Goal: Transaction & Acquisition: Purchase product/service

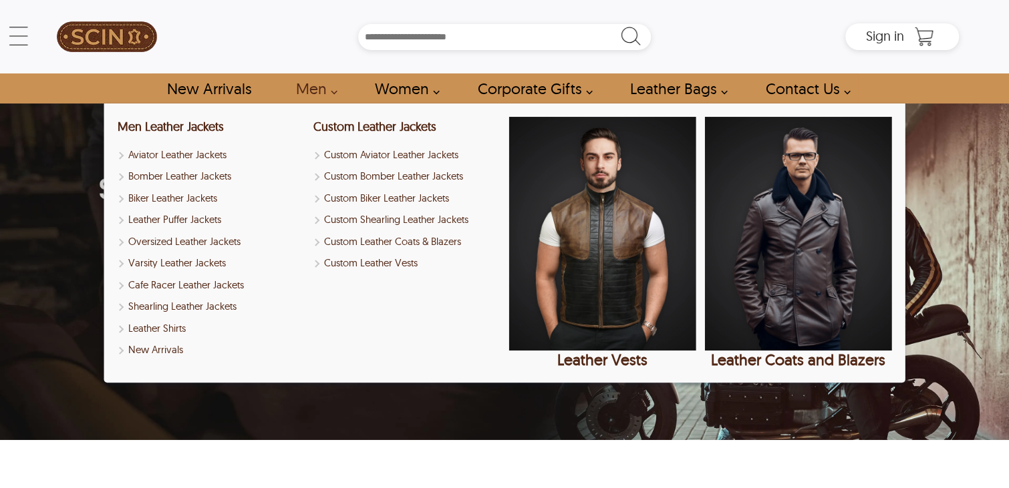
click at [313, 94] on link "Men" at bounding box center [313, 88] width 64 height 30
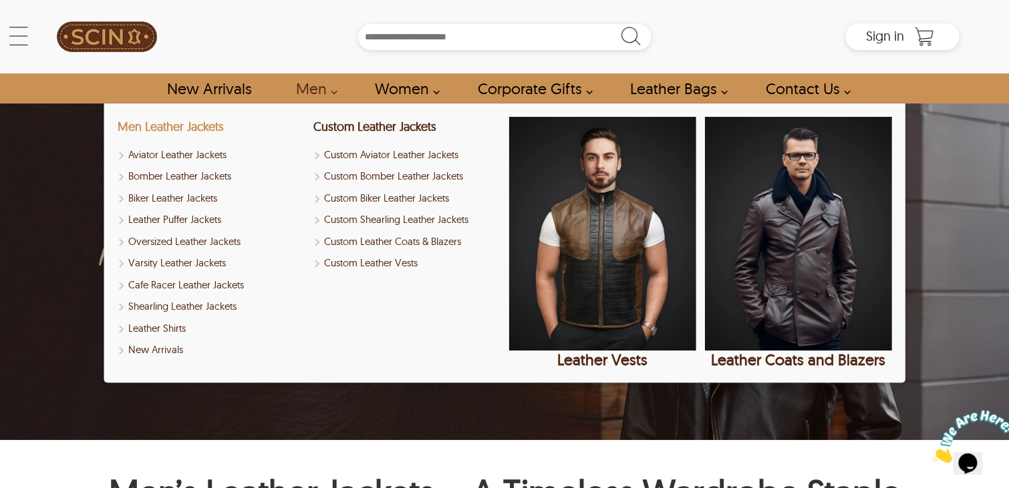
click at [197, 133] on link "Men Leather Jackets" at bounding box center [171, 126] width 106 height 15
click at [202, 128] on link "Men Leather Jackets" at bounding box center [171, 126] width 106 height 15
click at [314, 94] on link "Men" at bounding box center [313, 88] width 64 height 30
click at [312, 86] on link "Men" at bounding box center [313, 88] width 64 height 30
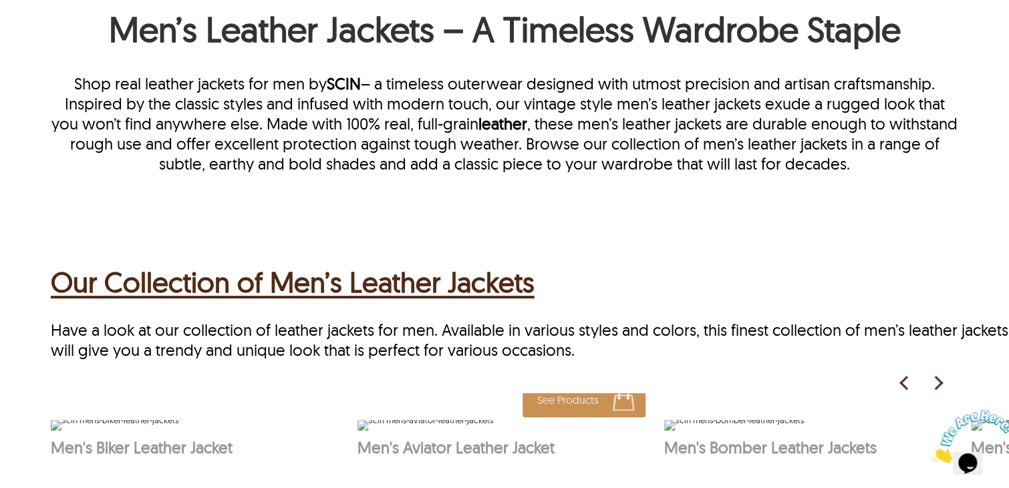
scroll to position [868, 0]
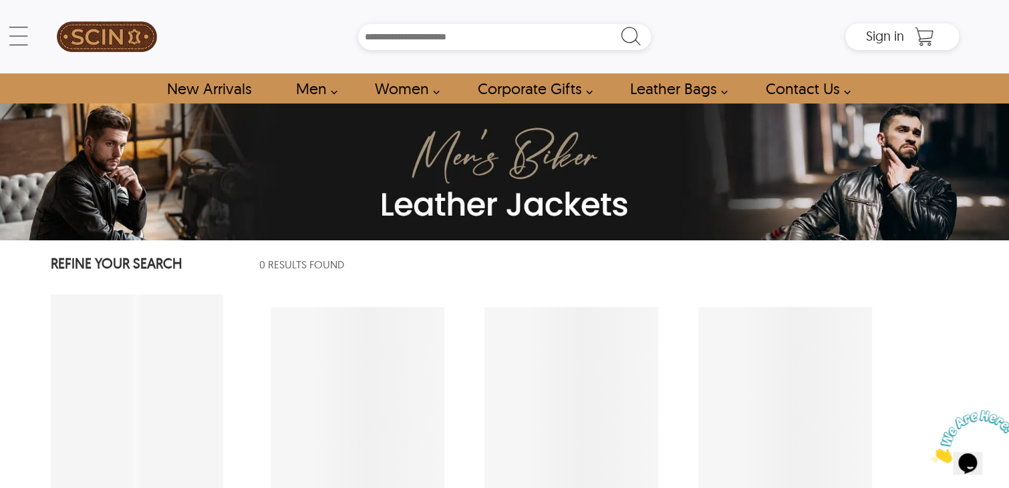
select select "********"
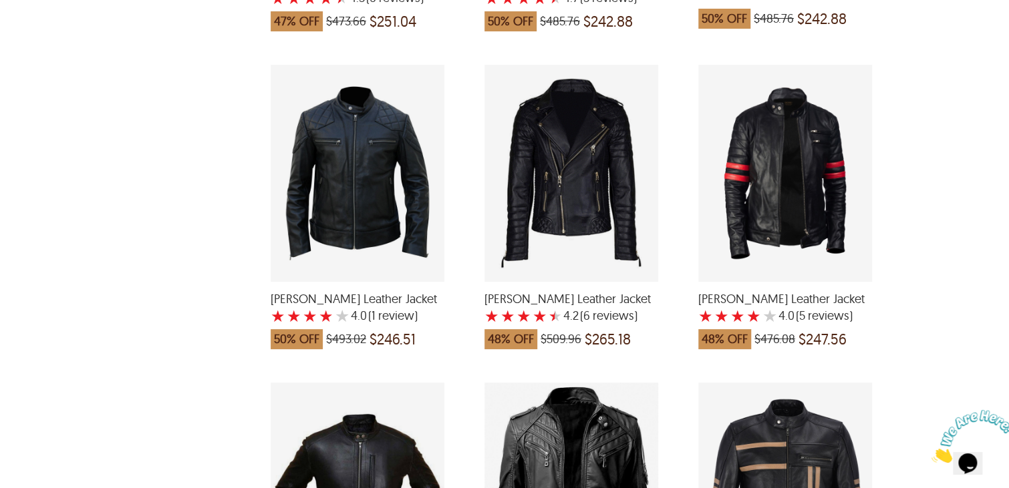
scroll to position [1937, 0]
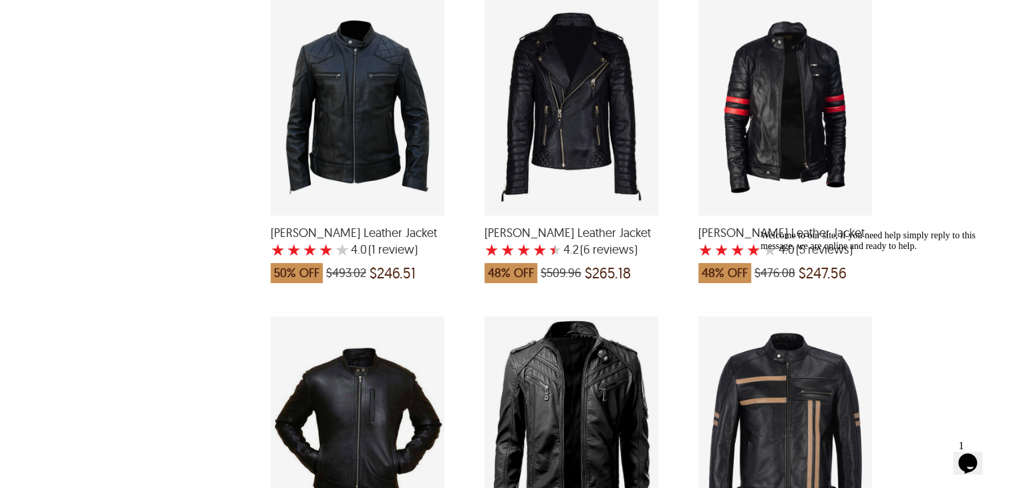
click at [760, 230] on icon "Chat attention grabber" at bounding box center [760, 230] width 0 height 0
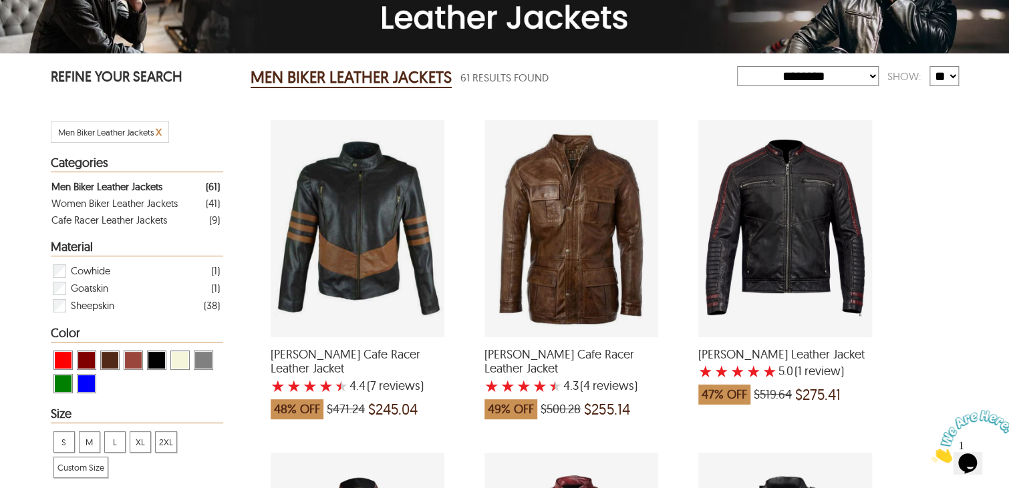
scroll to position [0, 0]
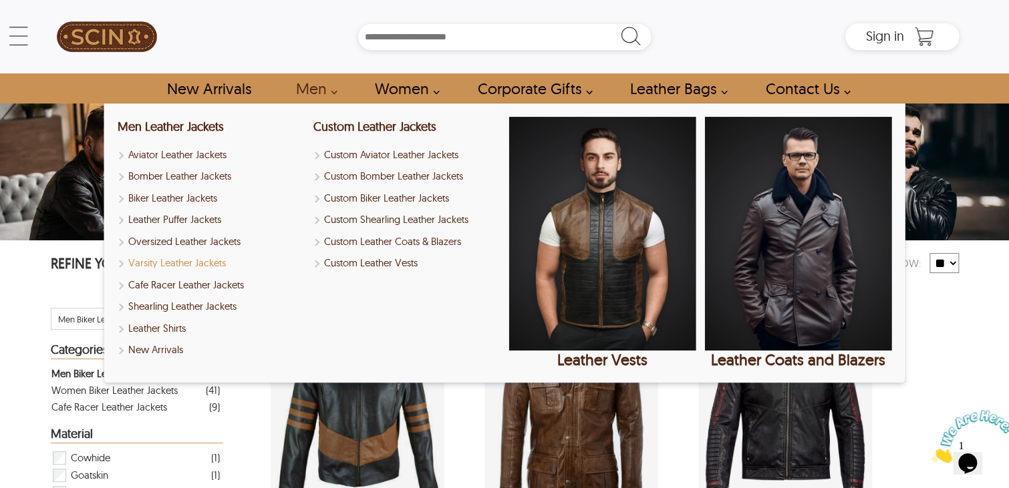
click at [182, 265] on link "Varsity Leather Jackets" at bounding box center [211, 263] width 187 height 15
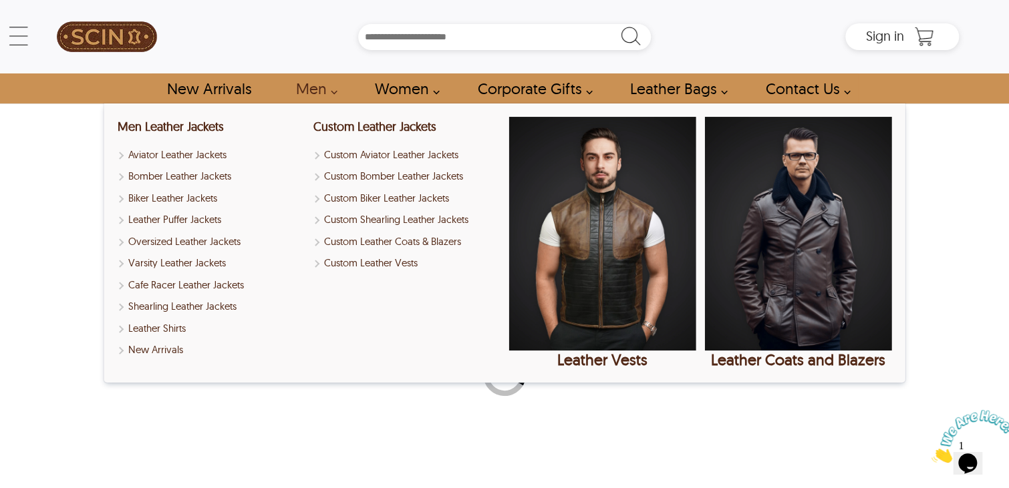
select select "********"
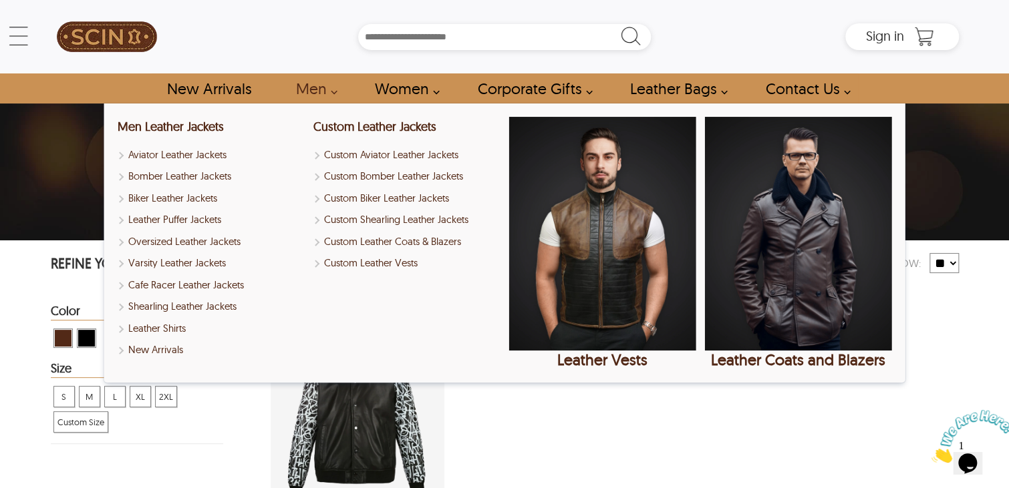
click at [322, 90] on link "Men" at bounding box center [313, 88] width 64 height 30
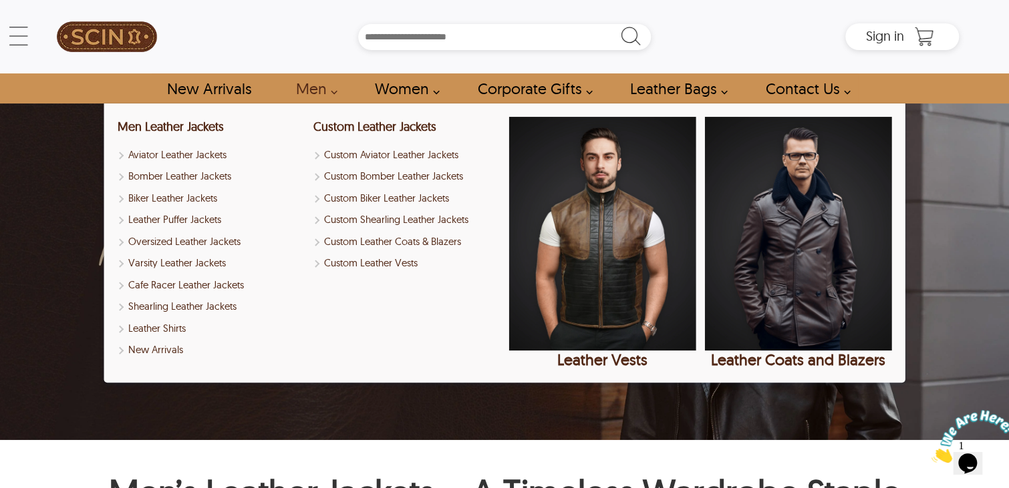
click at [318, 89] on link "Men" at bounding box center [313, 88] width 64 height 30
click at [166, 307] on link "Shearling Leather Jackets" at bounding box center [211, 306] width 187 height 15
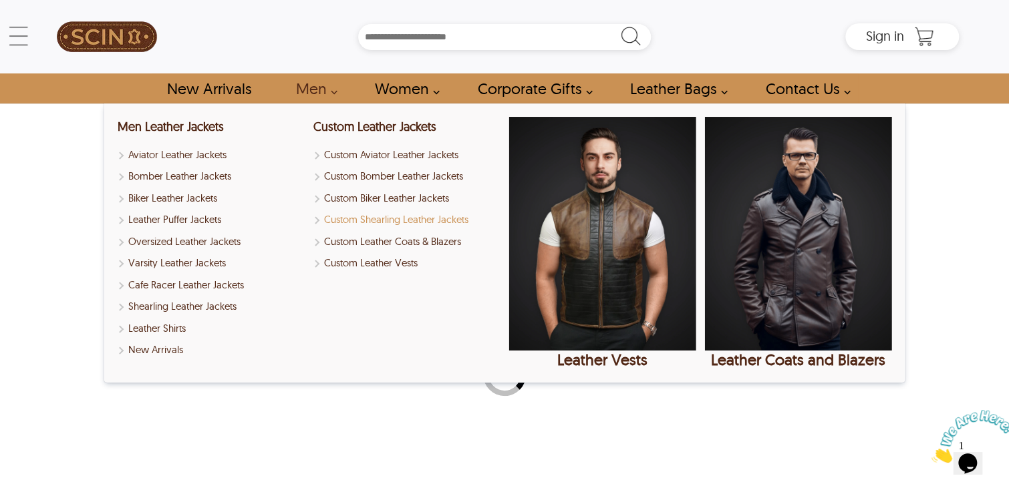
select select "********"
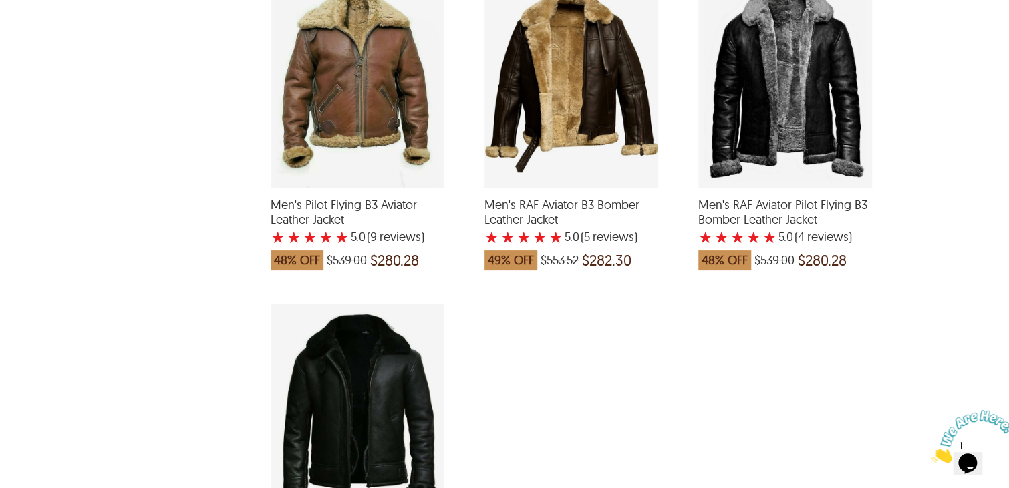
scroll to position [1336, 0]
